Goal: Task Accomplishment & Management: Manage account settings

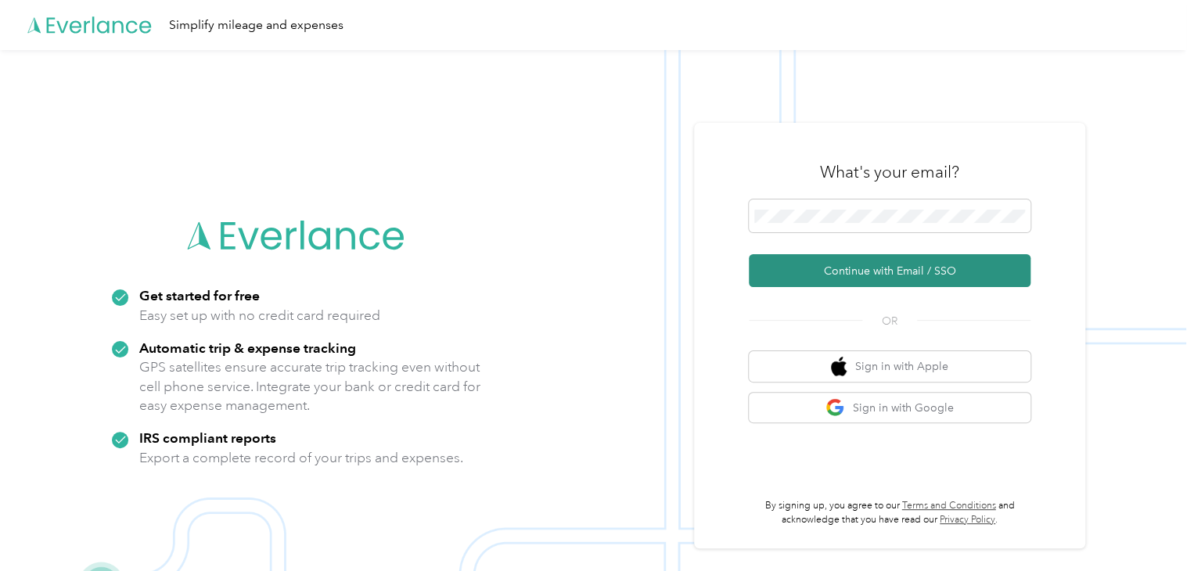
click at [874, 266] on button "Continue with Email / SSO" at bounding box center [890, 270] width 282 height 33
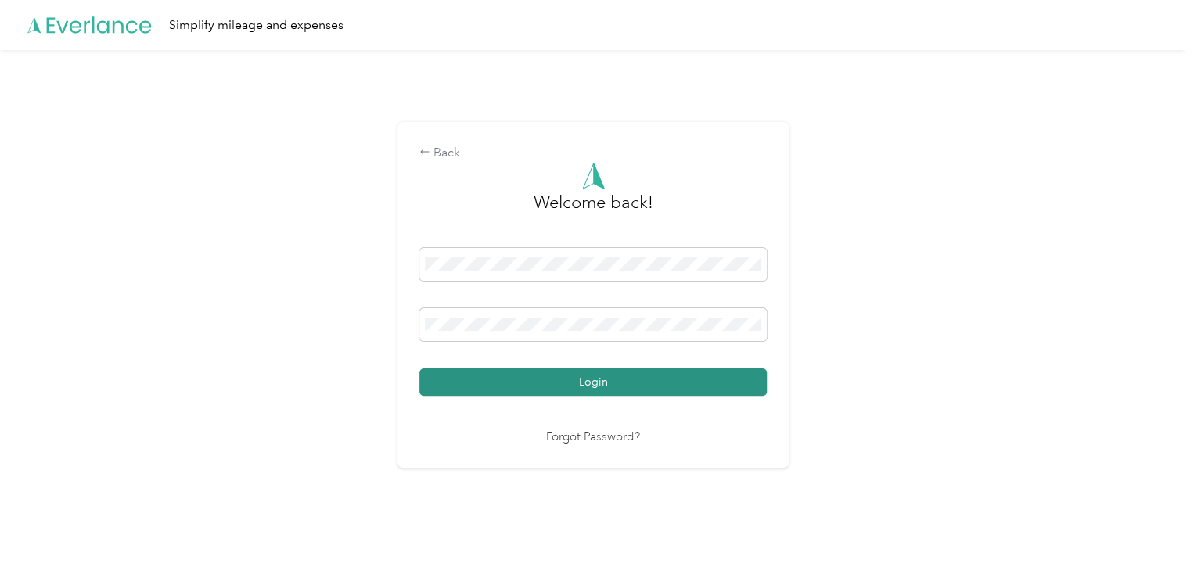
click at [596, 383] on button "Login" at bounding box center [592, 382] width 347 height 27
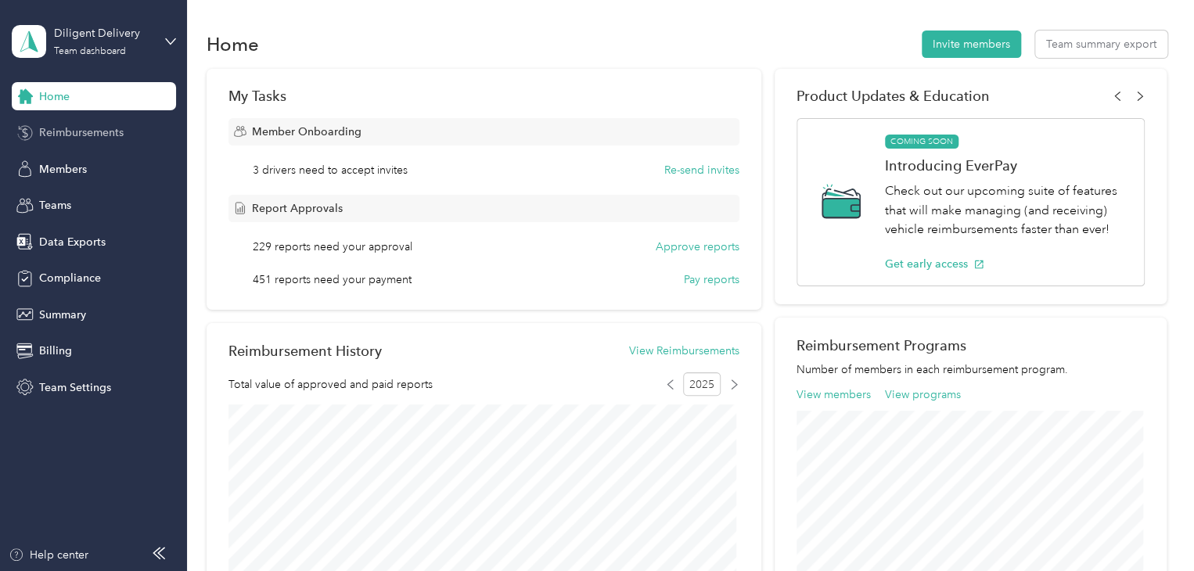
click at [94, 132] on span "Reimbursements" at bounding box center [81, 132] width 85 height 16
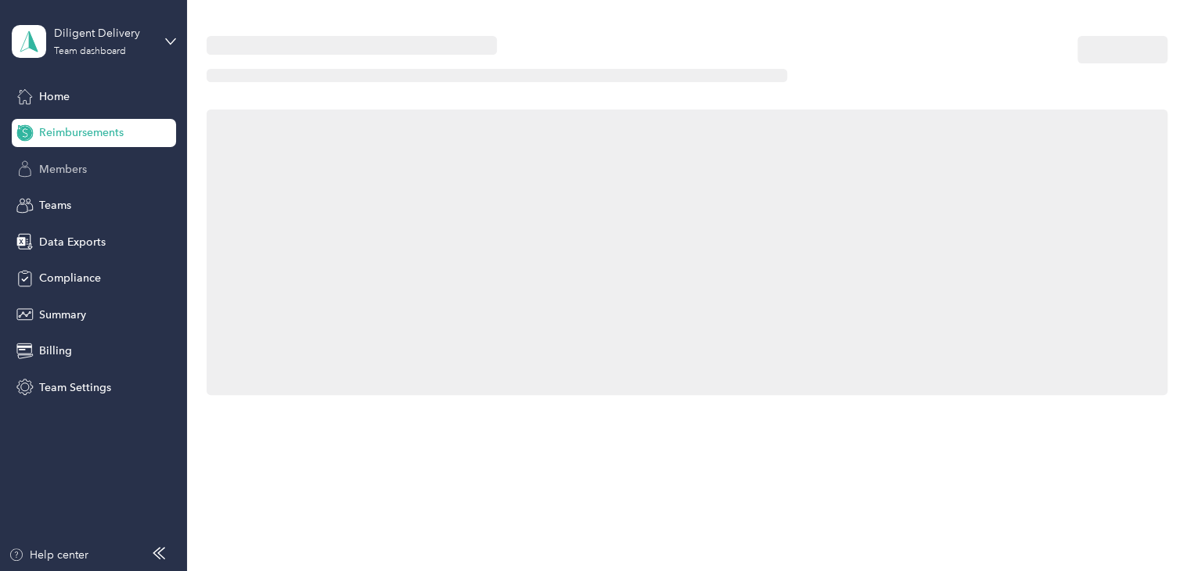
click at [68, 167] on span "Members" at bounding box center [63, 169] width 48 height 16
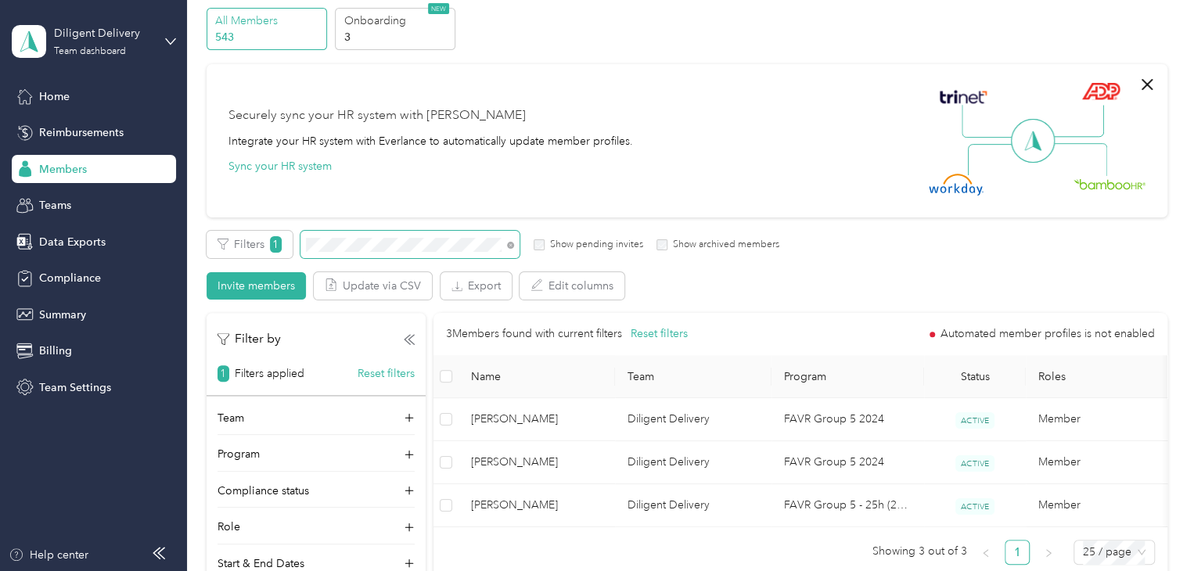
scroll to position [78, 0]
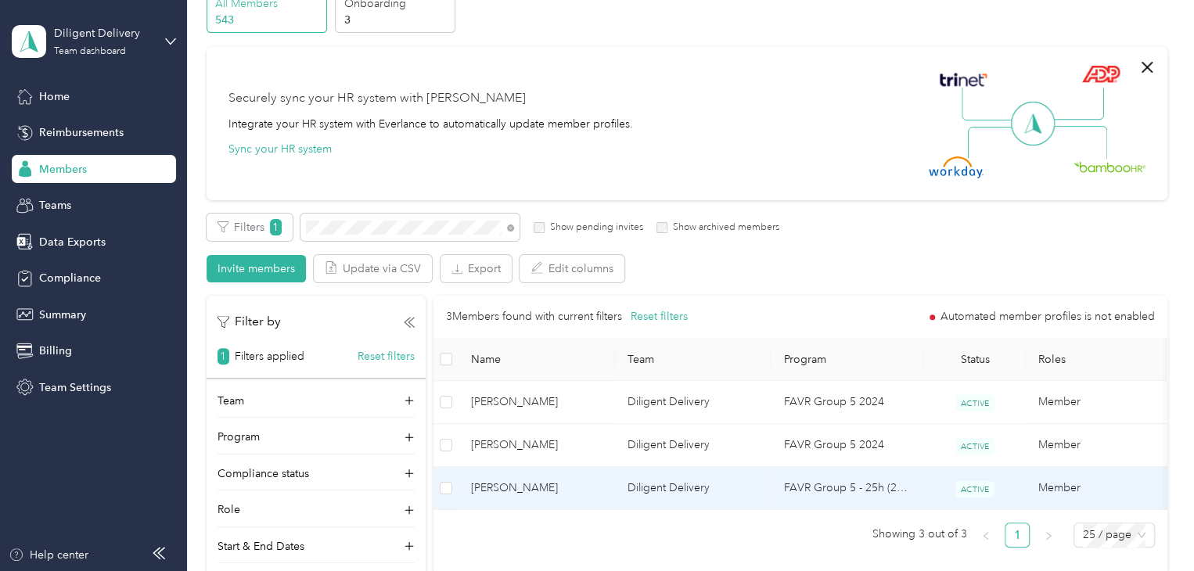
click at [559, 488] on span "[PERSON_NAME]" at bounding box center [536, 488] width 131 height 17
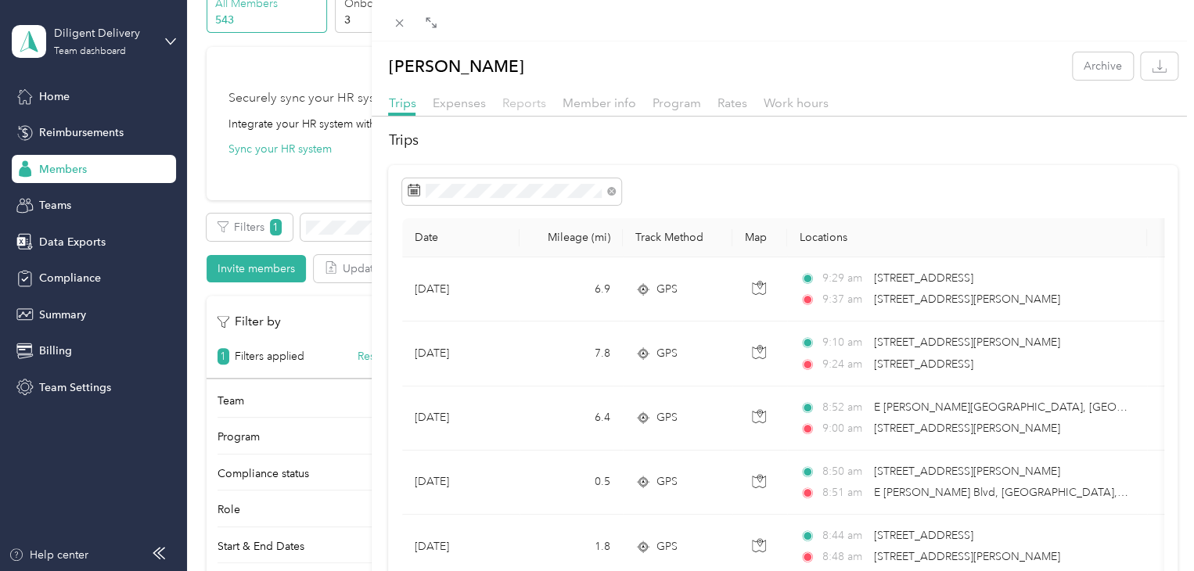
click at [522, 101] on span "Reports" at bounding box center [524, 102] width 44 height 15
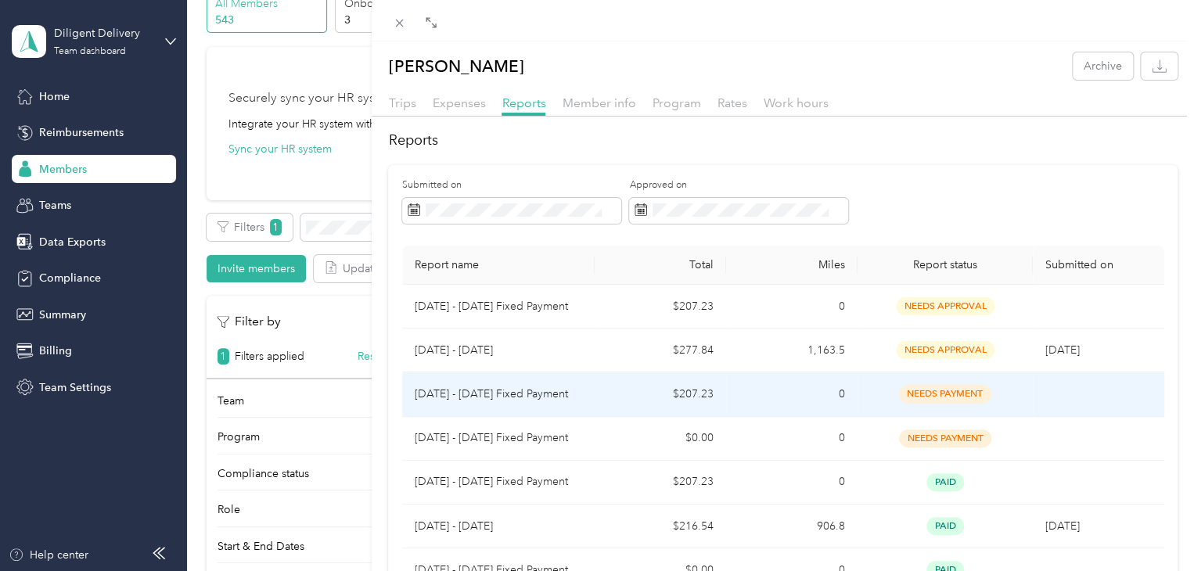
scroll to position [78, 0]
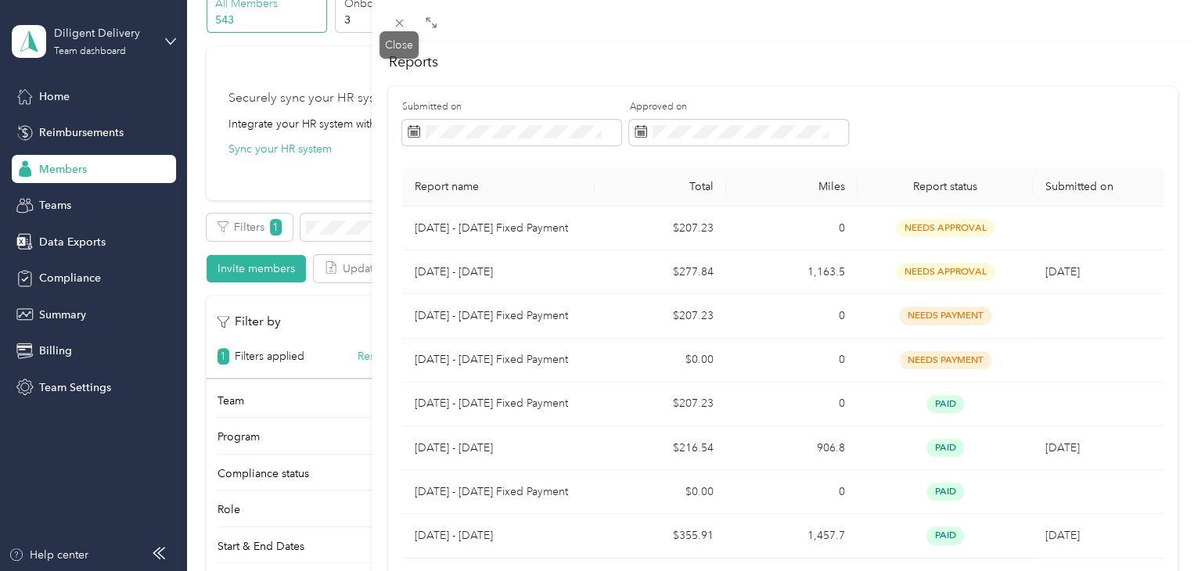
click at [404, 19] on icon at bounding box center [399, 22] width 13 height 13
